Goal: Task Accomplishment & Management: Manage account settings

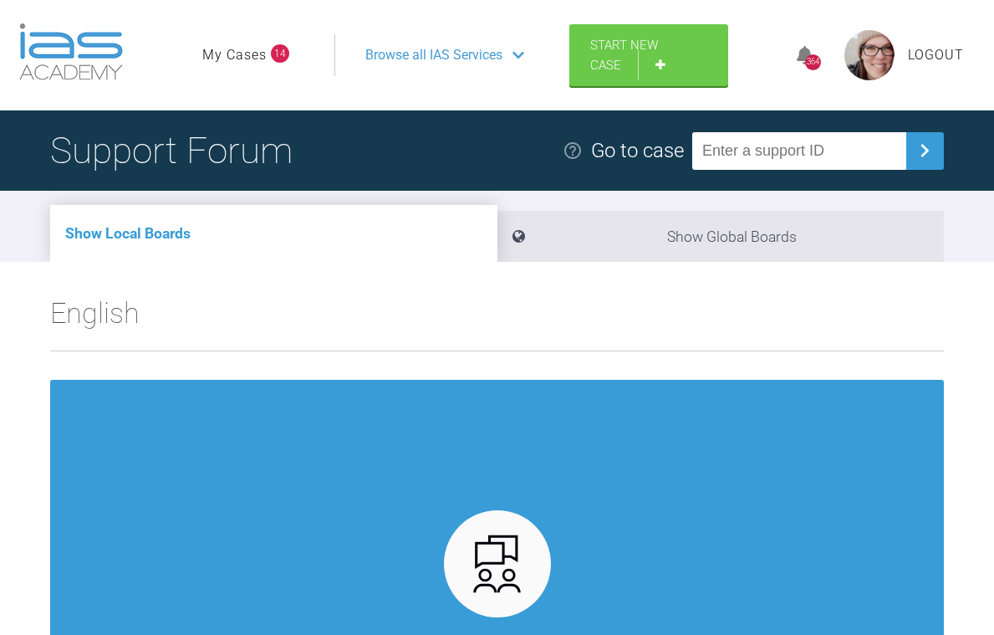
click at [251, 53] on link "My Cases" at bounding box center [234, 55] width 64 height 22
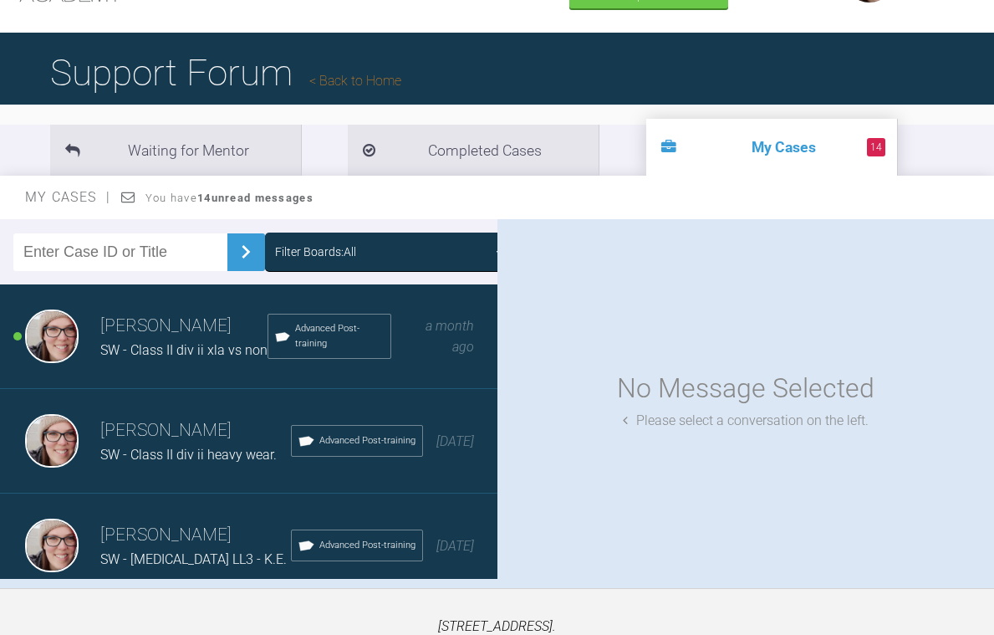
scroll to position [184, 0]
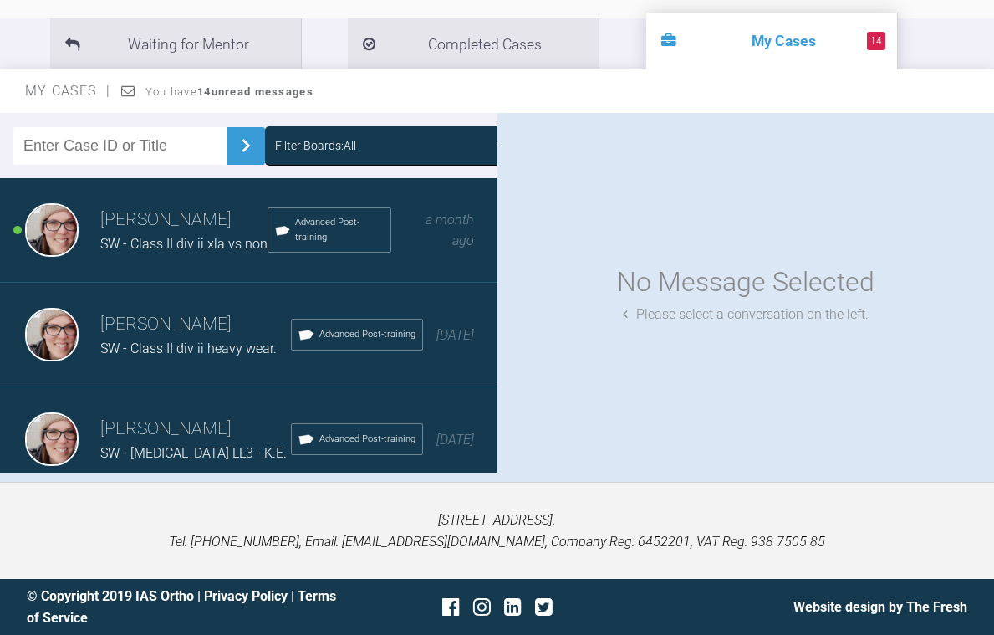
click at [165, 236] on span "SW - Class II div ii xla vs non" at bounding box center [183, 244] width 167 height 16
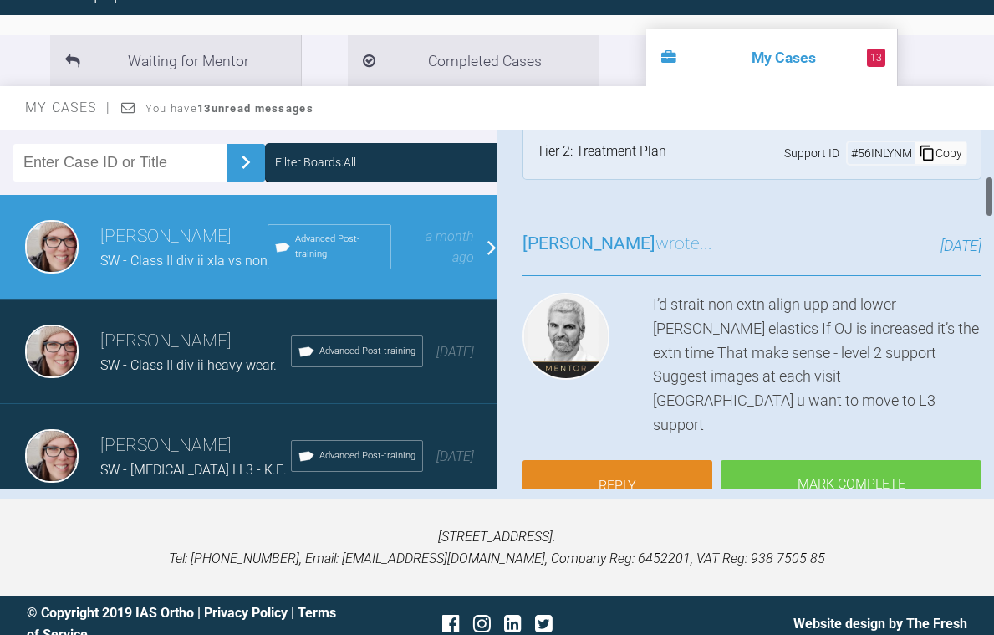
scroll to position [0, 0]
